Goal: Find specific page/section: Find specific page/section

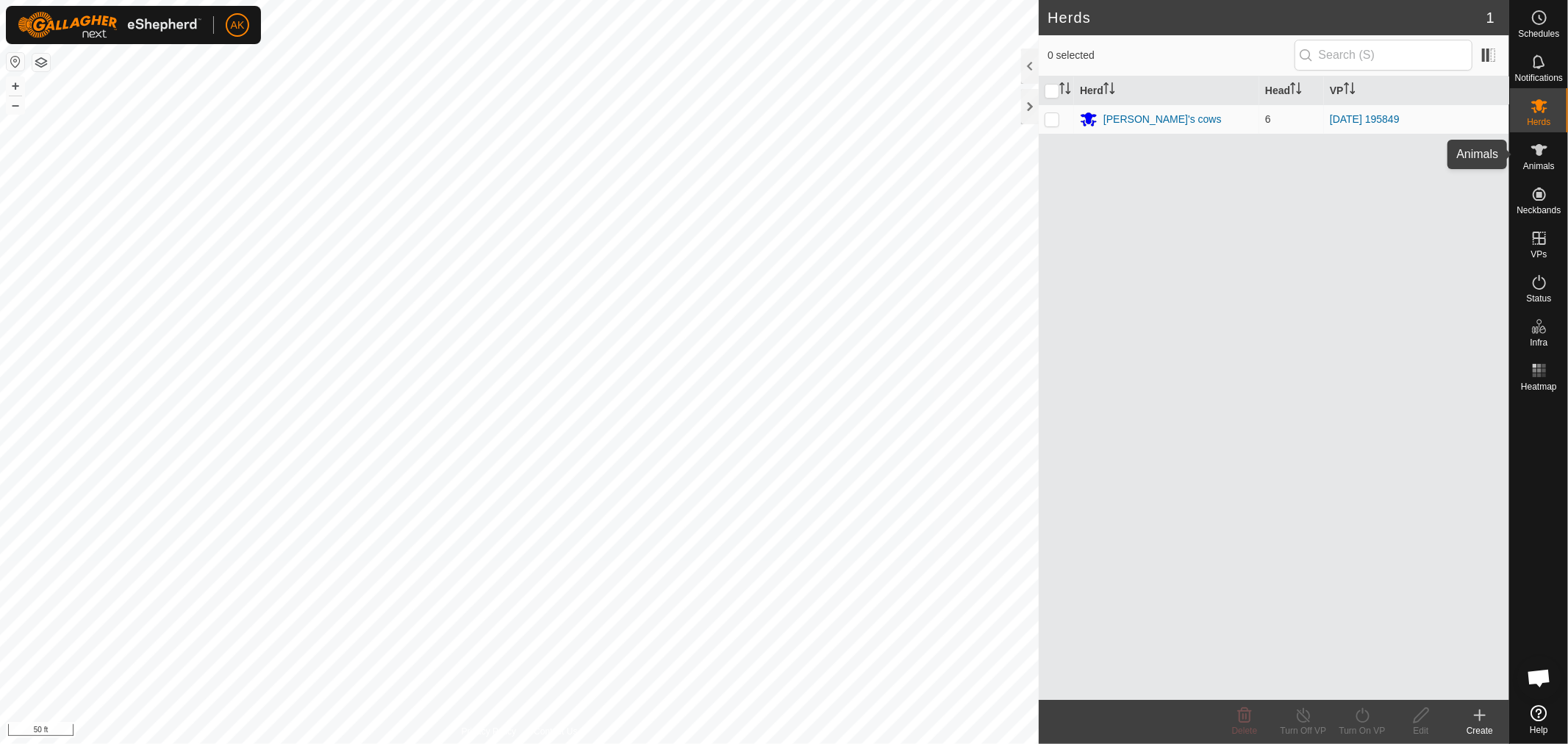
click at [1539, 142] on icon at bounding box center [1539, 150] width 18 height 18
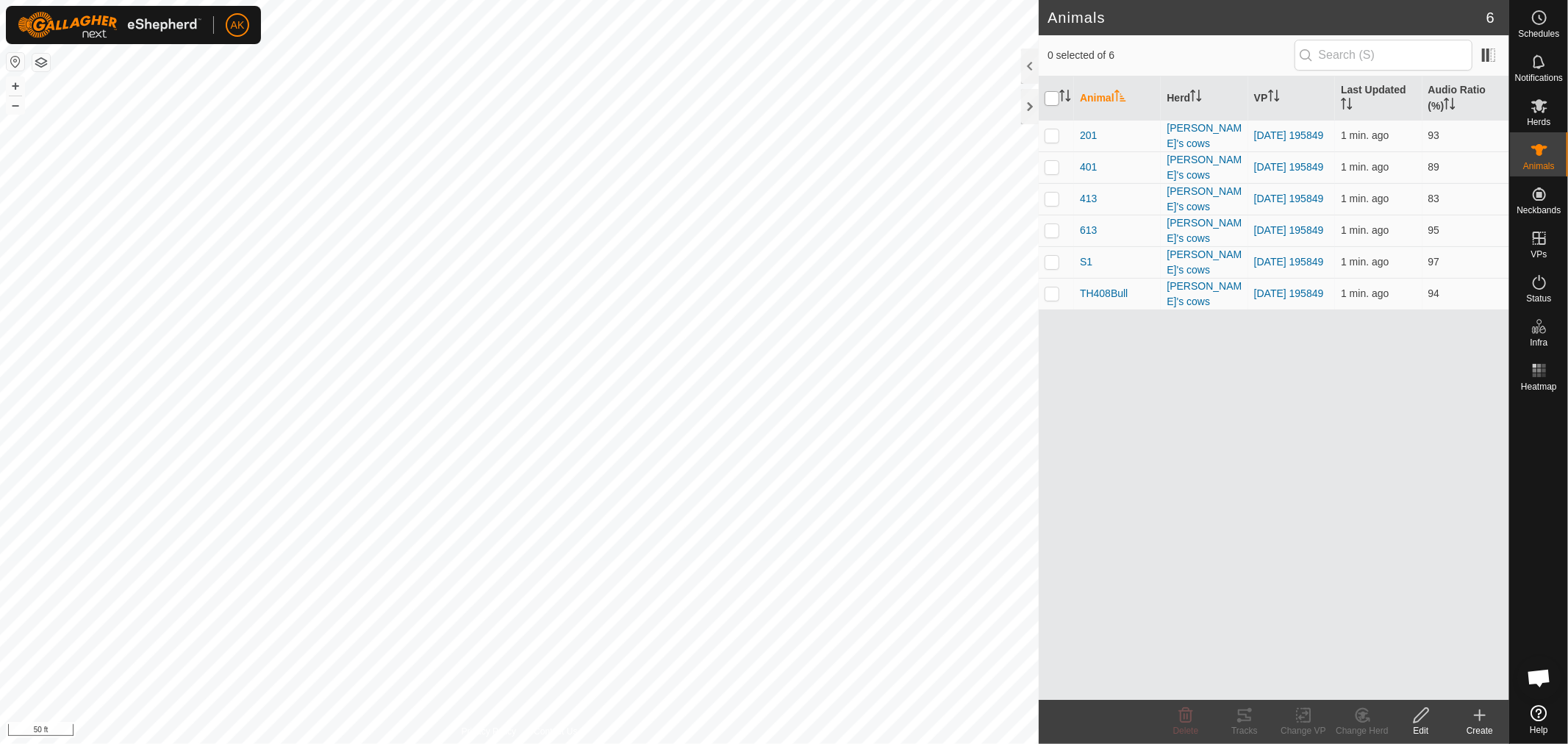
click at [1050, 103] on input "checkbox" at bounding box center [1052, 98] width 14 height 14
checkbox input "true"
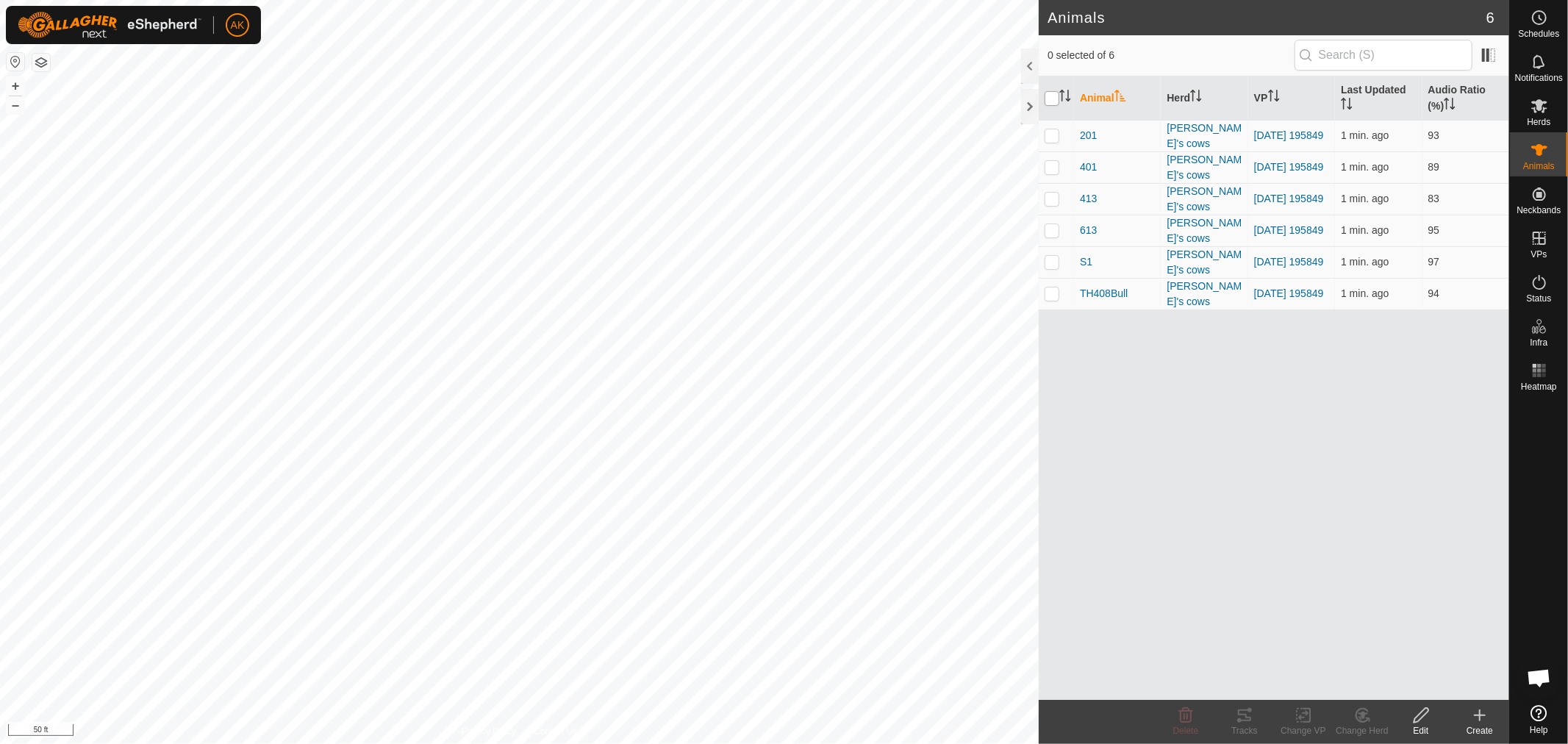
checkbox input "true"
click at [1241, 721] on icon at bounding box center [1244, 715] width 13 height 12
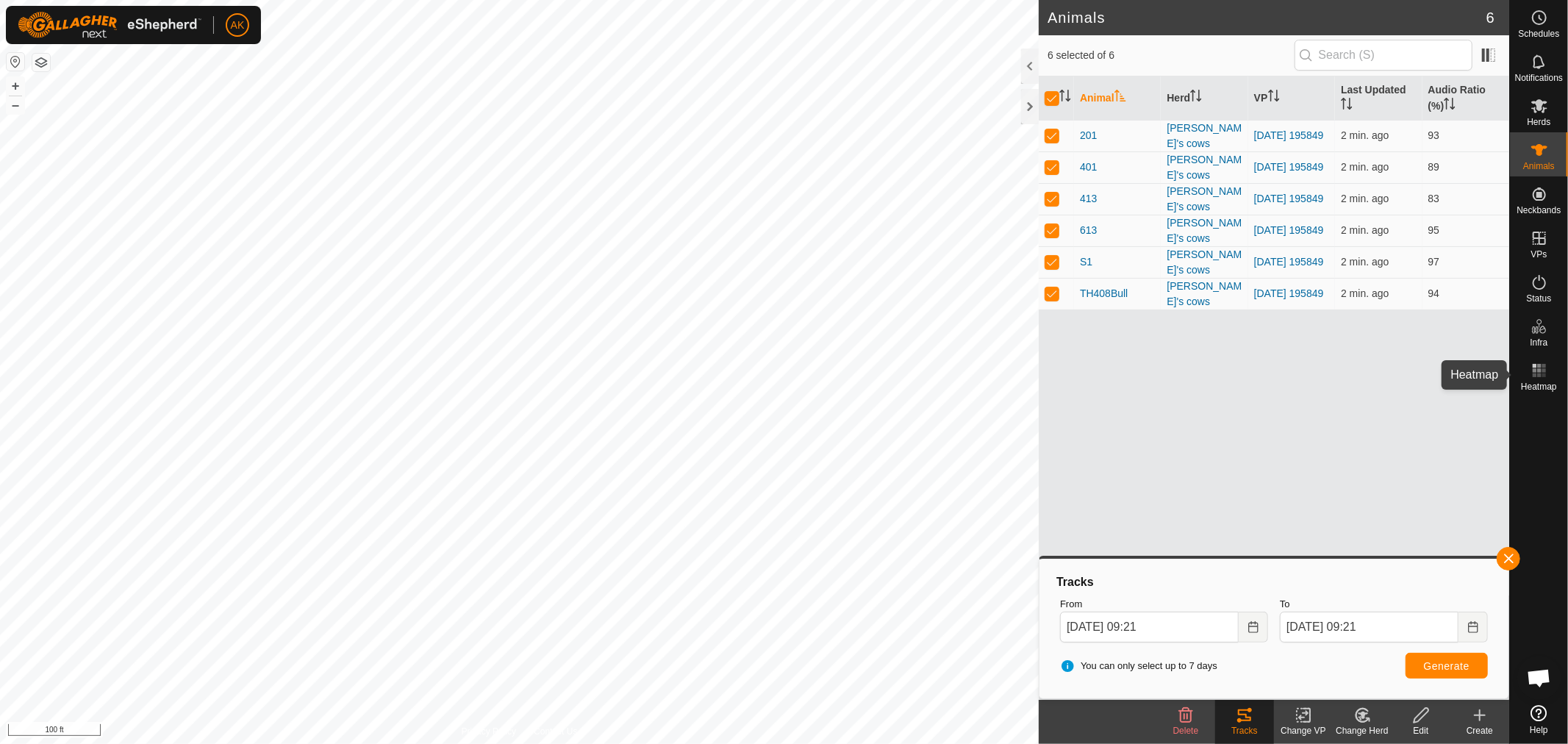
click at [1533, 378] on icon at bounding box center [1539, 371] width 18 height 18
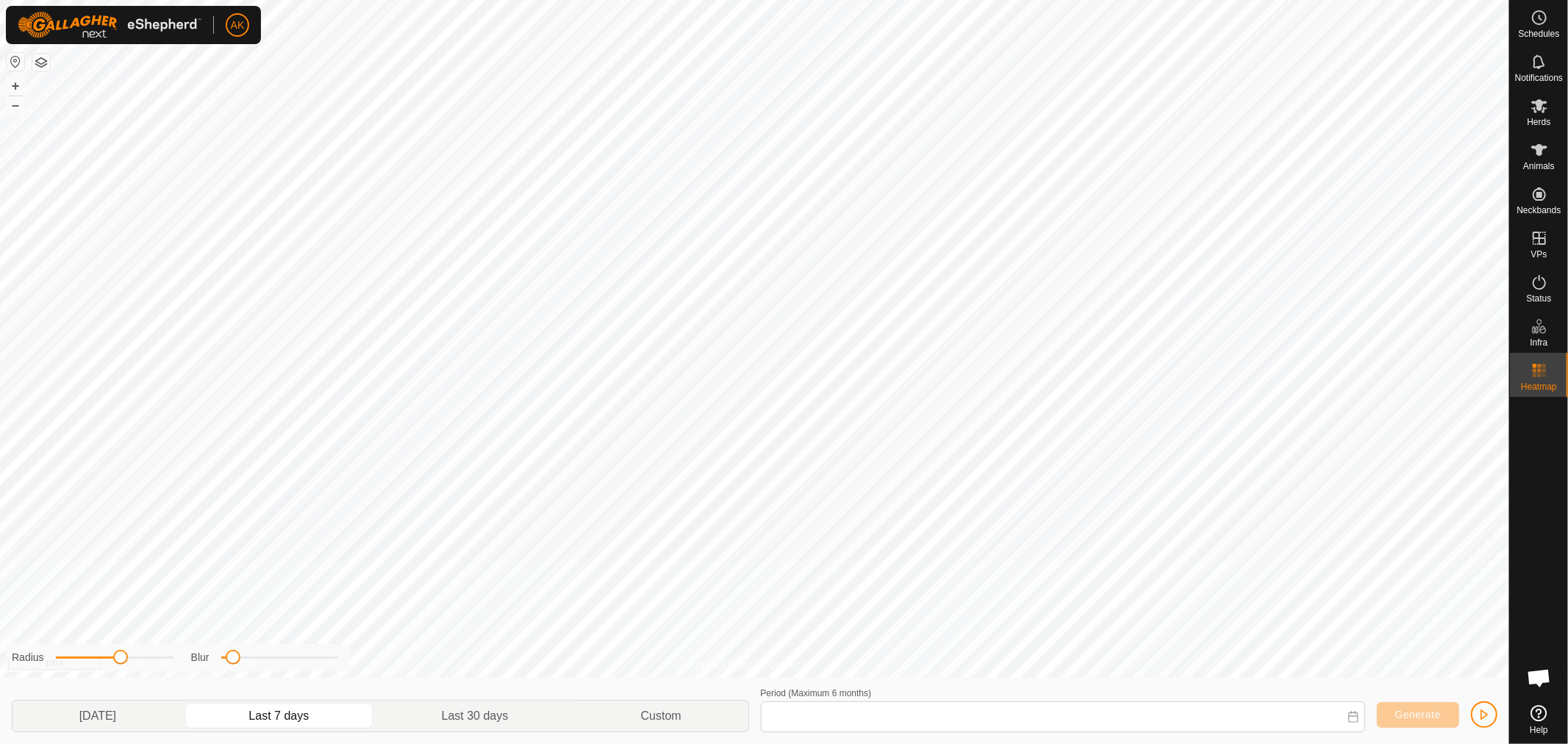
type input "[DATE] - [DATE]"
click at [1539, 111] on icon at bounding box center [1539, 106] width 16 height 14
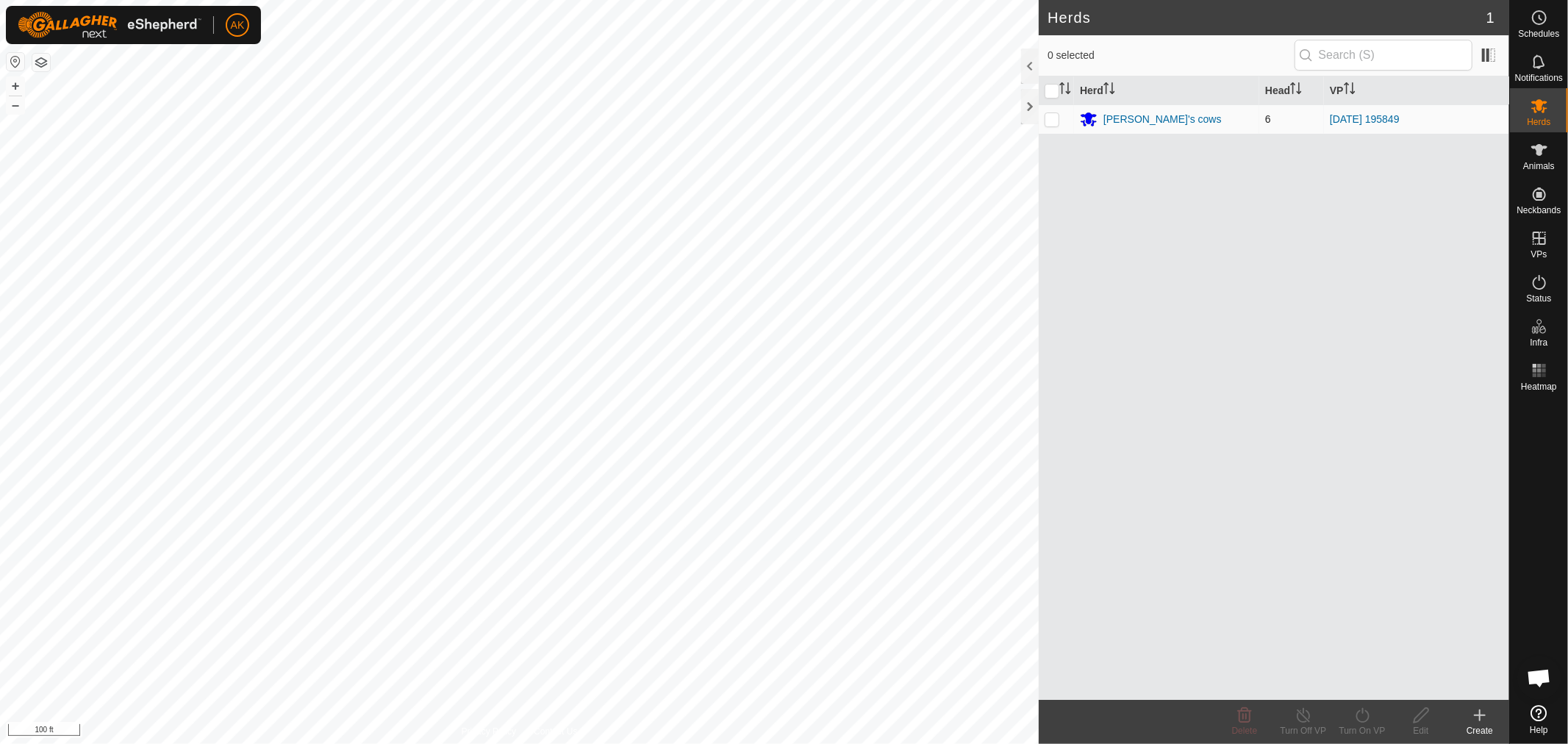
click at [1155, 109] on td "[PERSON_NAME]'s cows" at bounding box center [1167, 119] width 186 height 29
click at [1153, 118] on div "[PERSON_NAME]'s cows" at bounding box center [1162, 119] width 119 height 15
